Goal: Transaction & Acquisition: Purchase product/service

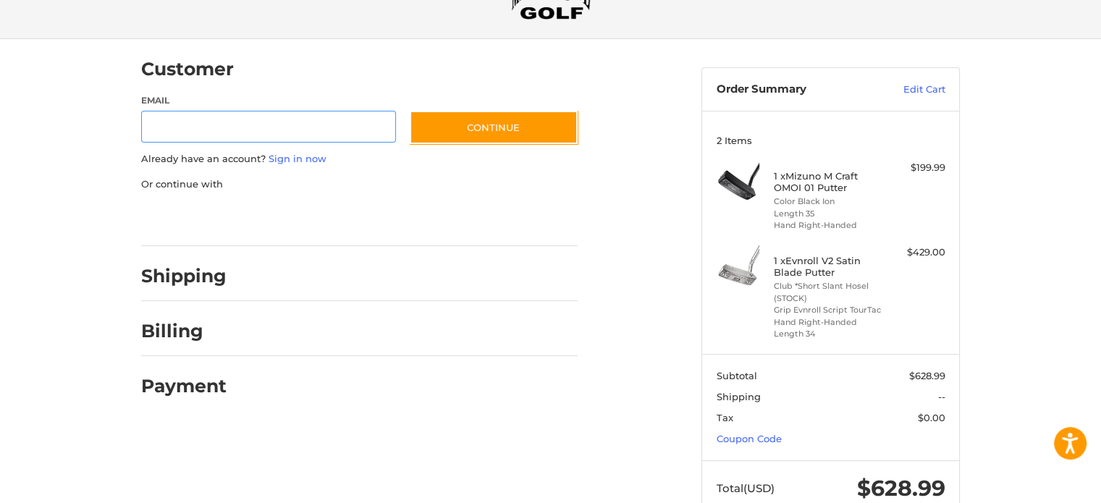
scroll to position [117, 0]
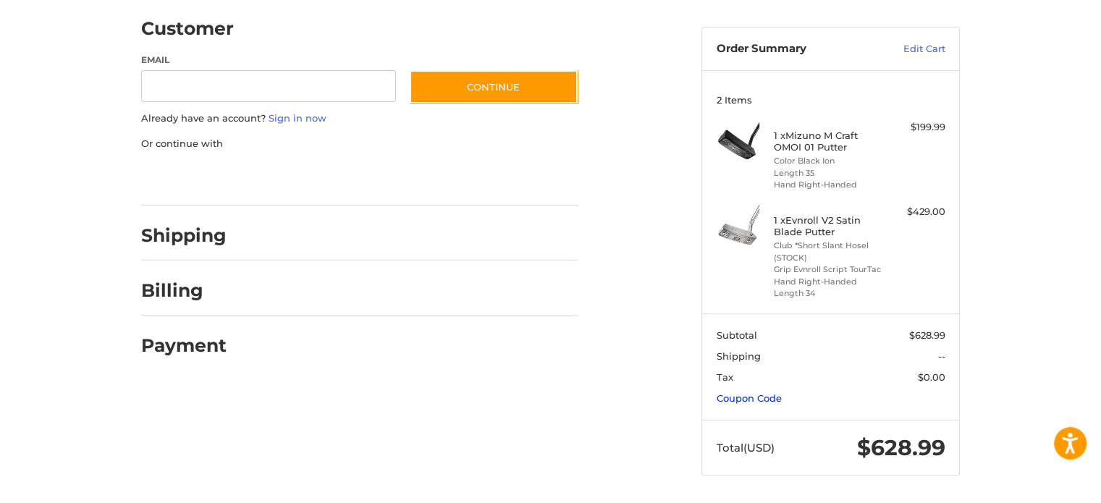
click at [736, 399] on link "Coupon Code" at bounding box center [749, 399] width 65 height 12
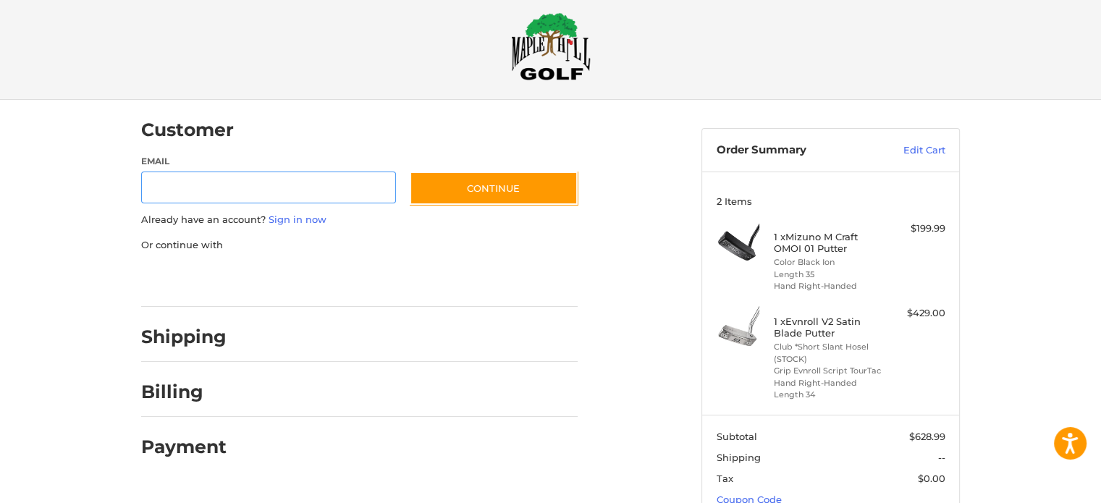
scroll to position [15, 0]
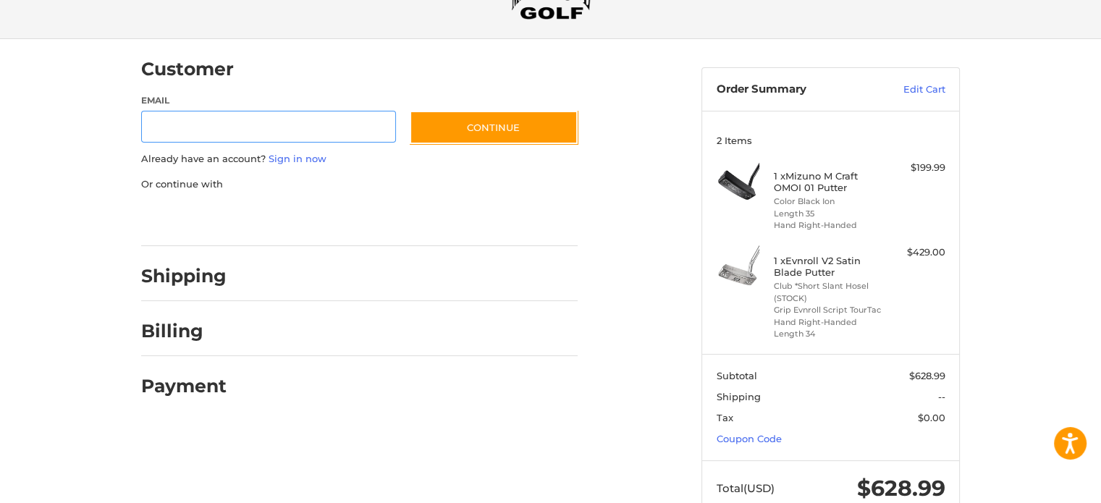
scroll to position [117, 0]
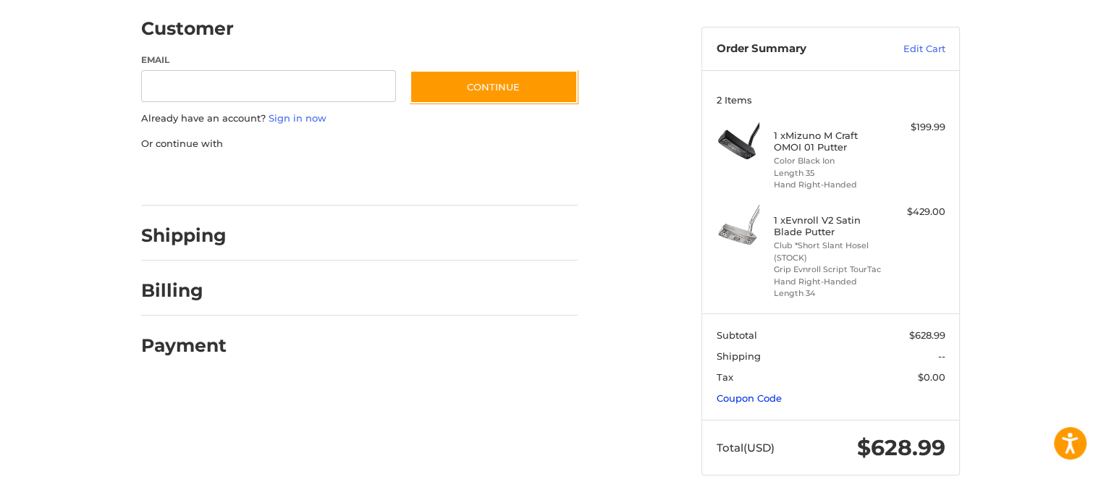
click at [739, 398] on link "Coupon Code" at bounding box center [749, 399] width 65 height 12
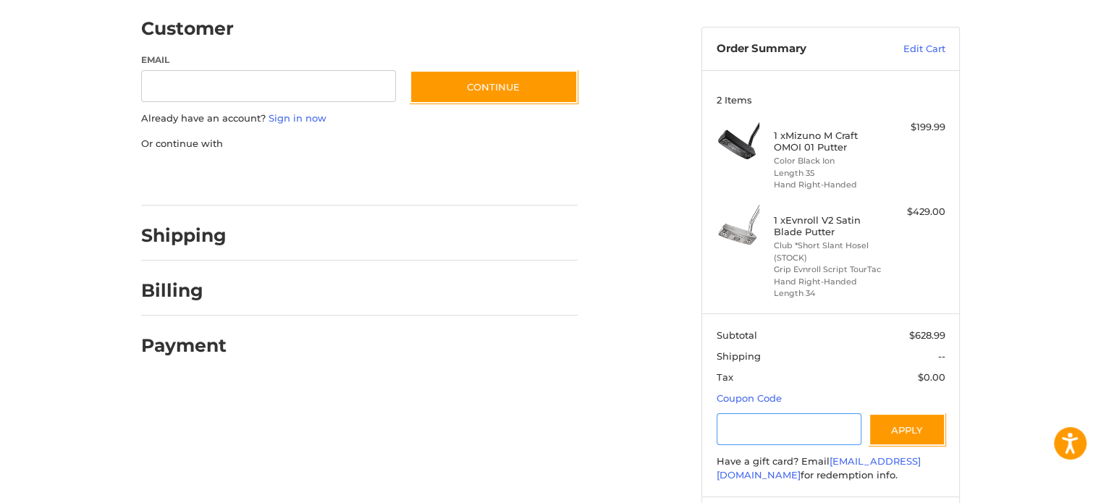
click at [738, 419] on input "Gift Certificate or Coupon Code" at bounding box center [790, 430] width 146 height 33
type input "*******"
click at [928, 418] on button "Apply" at bounding box center [907, 430] width 77 height 33
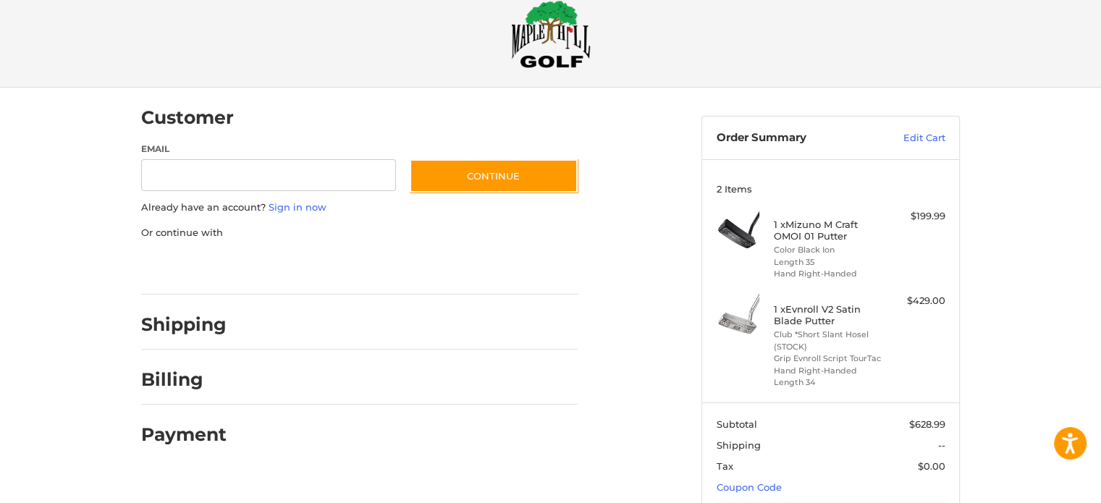
scroll to position [0, 0]
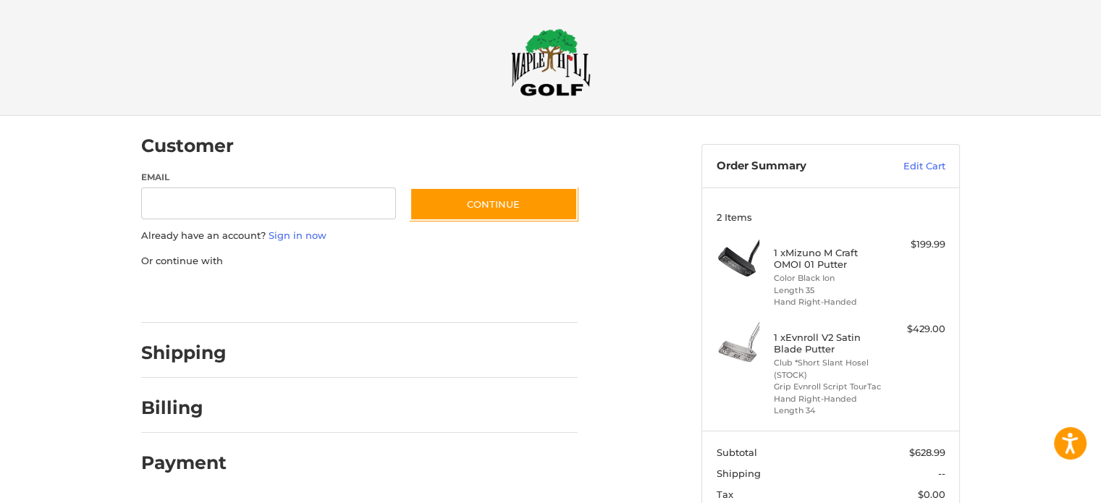
click at [574, 52] on img at bounding box center [551, 62] width 80 height 68
